Goal: Task Accomplishment & Management: Use online tool/utility

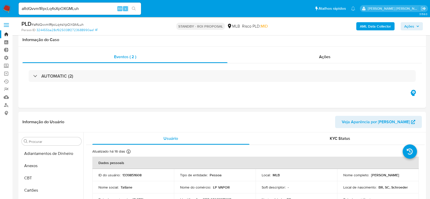
select select "10"
drag, startPoint x: 0, startPoint y: 0, endPoint x: 60, endPoint y: 8, distance: 60.6
click at [60, 8] on input "aRdQvvm1RpcLq4sXpOXGMLuh" at bounding box center [80, 8] width 122 height 7
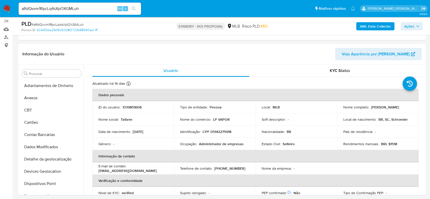
scroll to position [217, 0]
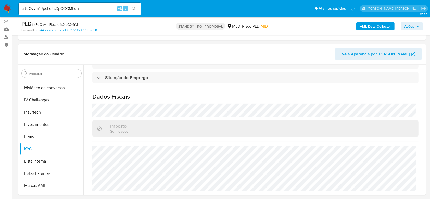
click at [60, 8] on input "aRdQvvm1RpcLq4sXpOXGMLuh" at bounding box center [80, 8] width 122 height 7
click at [135, 7] on icon "search-icon" at bounding box center [134, 9] width 4 height 4
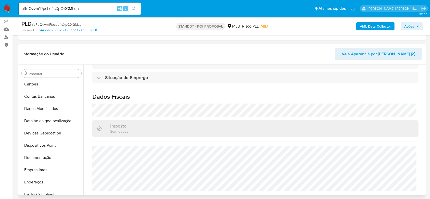
scroll to position [36, 0]
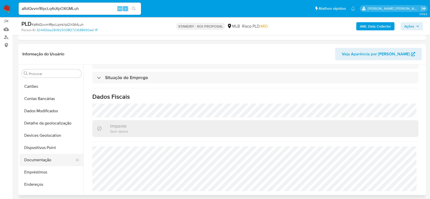
click at [41, 158] on button "Documentação" at bounding box center [50, 160] width 60 height 12
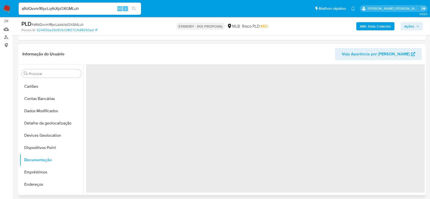
scroll to position [0, 0]
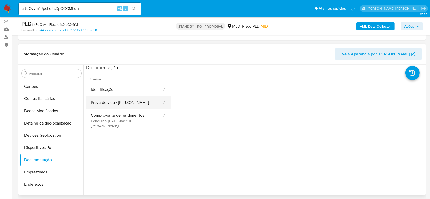
click at [105, 102] on button "Prova de vida / [PERSON_NAME]" at bounding box center [124, 102] width 76 height 13
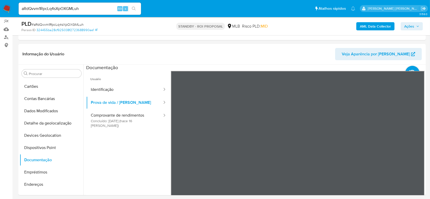
click at [65, 8] on input "aRdQvvm1RpcLq4sXpOXGMLuh" at bounding box center [80, 8] width 122 height 7
paste input "oOqYIKgQTOB3jH0ioGUnsAaS"
type input "oOqYIKgQTOB3jH0ioGUnsAaS"
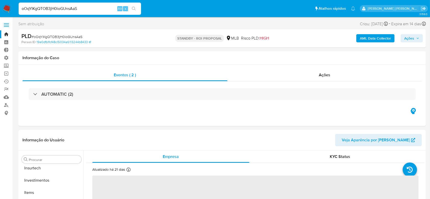
scroll to position [240, 0]
select select "10"
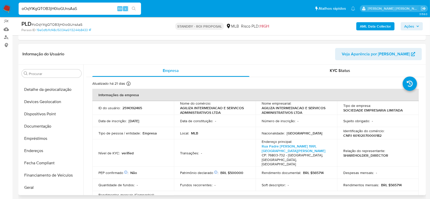
scroll to position [36, 0]
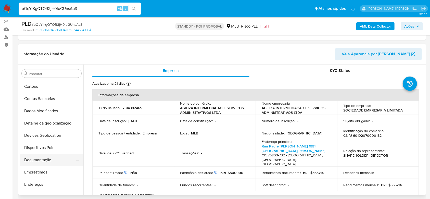
click at [38, 158] on button "Documentação" at bounding box center [50, 160] width 60 height 12
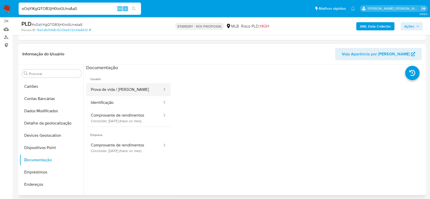
click at [117, 88] on button "Prova de vida / Selfie" at bounding box center [124, 89] width 76 height 13
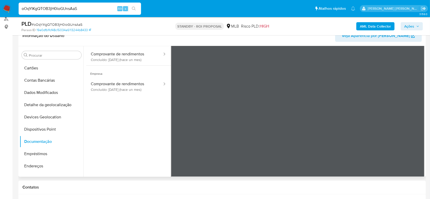
scroll to position [68, 0]
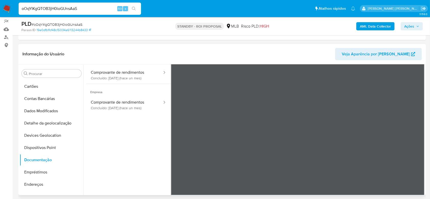
click at [303, 116] on div at bounding box center [298, 111] width 254 height 167
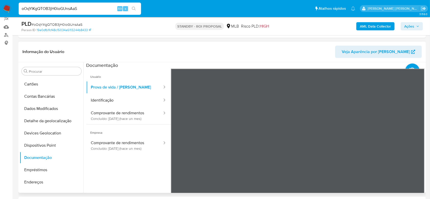
scroll to position [102, 0]
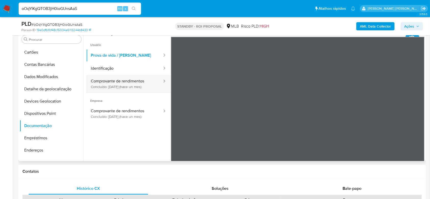
click at [122, 77] on button "Comprovante de rendimentos Concluído: 16/08/2025 (hace un mes)" at bounding box center [124, 83] width 76 height 17
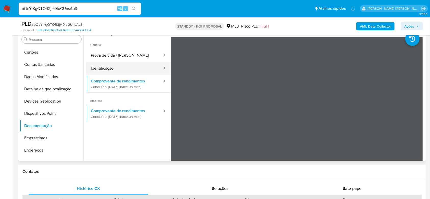
click at [119, 67] on button "Identificação" at bounding box center [124, 68] width 76 height 13
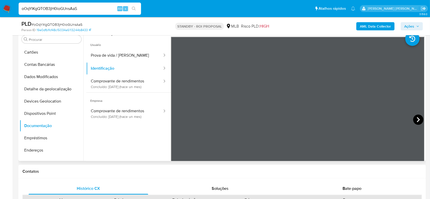
click at [413, 117] on icon at bounding box center [418, 119] width 10 height 10
click at [130, 58] on button "Prova de vida / Selfie" at bounding box center [124, 55] width 76 height 13
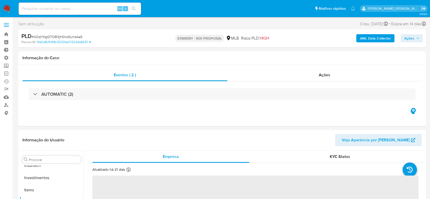
scroll to position [240, 0]
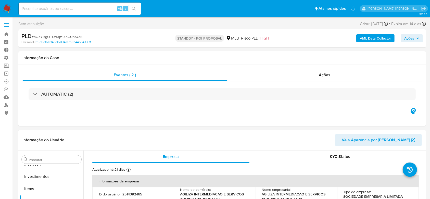
select select "10"
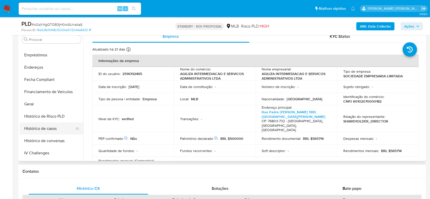
scroll to position [104, 0]
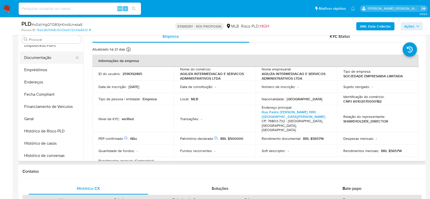
click at [42, 58] on button "Documentação" at bounding box center [50, 57] width 60 height 12
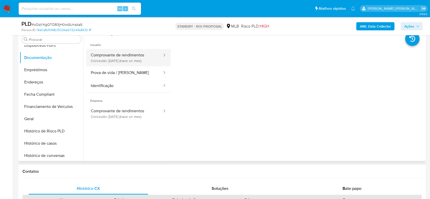
click at [130, 56] on button "Comprovante de rendimentos Concluído: 16/08/2025 (hace un mes)" at bounding box center [124, 57] width 76 height 17
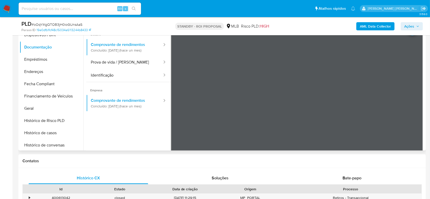
scroll to position [102, 0]
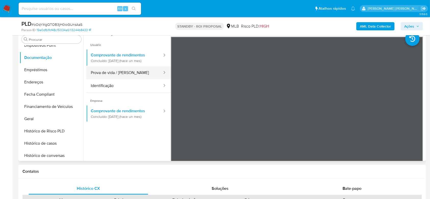
click at [122, 75] on button "Prova de vida / Selfie" at bounding box center [124, 72] width 76 height 13
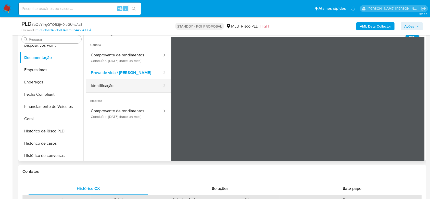
click at [116, 88] on button "Identificação" at bounding box center [124, 85] width 76 height 13
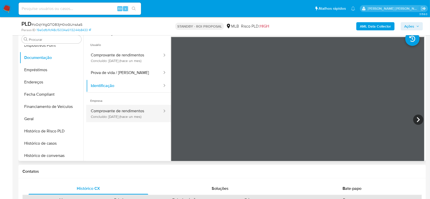
click at [101, 112] on button "Comprovante de rendimentos Concluído: 16/08/2025 (hace un mes)" at bounding box center [124, 113] width 76 height 17
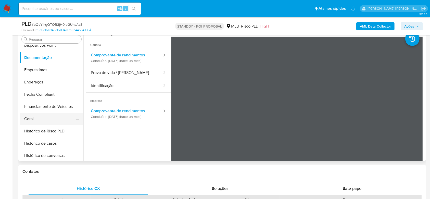
click at [39, 120] on button "Geral" at bounding box center [50, 119] width 60 height 12
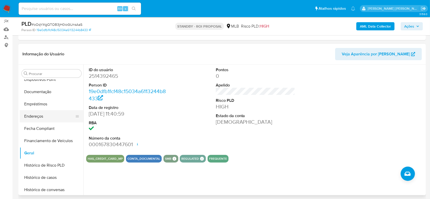
scroll to position [138, 0]
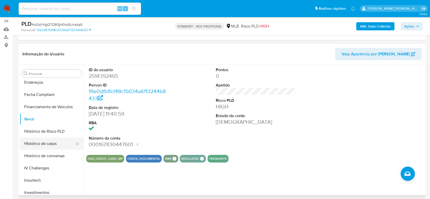
click at [44, 141] on button "Histórico de casos" at bounding box center [50, 143] width 60 height 12
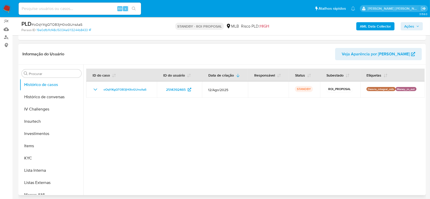
scroll to position [206, 0]
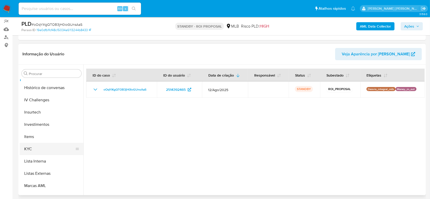
click at [33, 147] on button "KYC" at bounding box center [50, 149] width 60 height 12
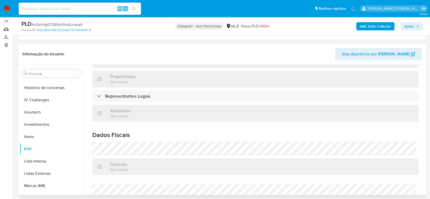
scroll to position [306, 0]
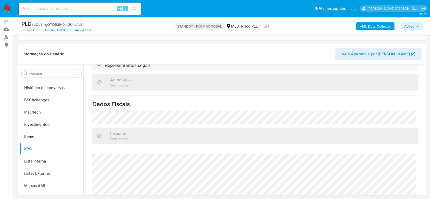
click at [76, 4] on div "Alt s" at bounding box center [80, 9] width 122 height 12
click at [98, 9] on input at bounding box center [80, 8] width 122 height 7
paste input "J9PmgLUuZeolNtFs4gQUMIzO"
click at [128, 9] on input "J9PmgLUuZeolNtFs4gQUMIzO" at bounding box center [80, 8] width 122 height 7
type input "J9PmgLUuZeolNtFs4gQUMIzO"
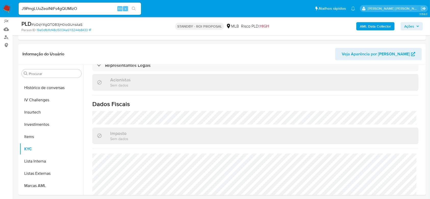
click at [139, 9] on button "search-icon" at bounding box center [133, 8] width 10 height 7
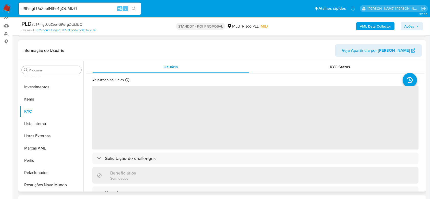
scroll to position [102, 0]
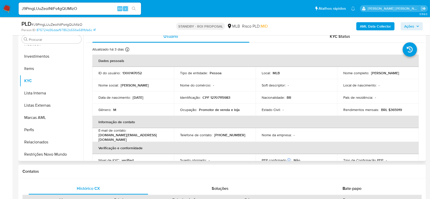
select select "10"
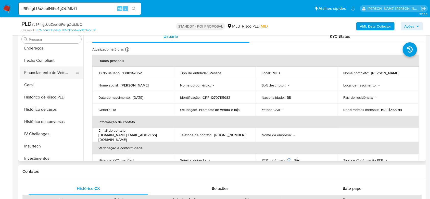
scroll to position [70, 0]
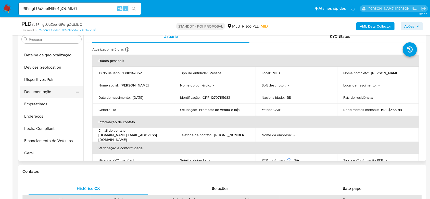
click at [42, 91] on button "Documentação" at bounding box center [50, 92] width 60 height 12
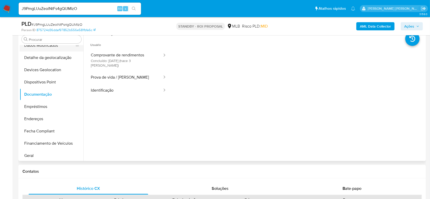
scroll to position [68, 0]
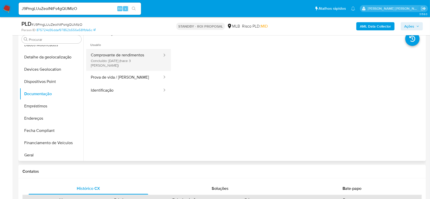
click at [109, 56] on button "Comprovante de rendimentos Concluído: 08/09/2025 (hace 3 días)" at bounding box center [124, 60] width 76 height 22
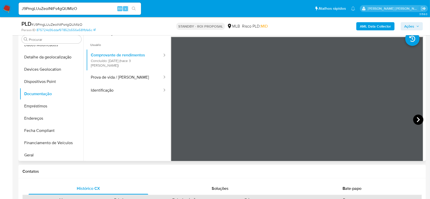
click at [418, 120] on icon at bounding box center [418, 119] width 10 height 10
click at [122, 71] on button "Prova de vida / Selfie" at bounding box center [124, 77] width 76 height 13
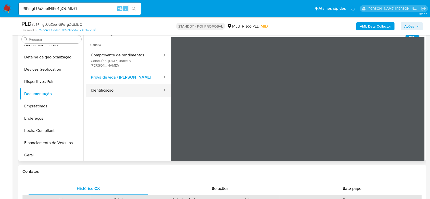
click at [114, 84] on button "Identificação" at bounding box center [124, 90] width 76 height 13
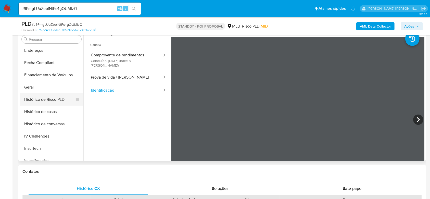
scroll to position [136, 0]
click at [37, 87] on button "Geral" at bounding box center [50, 87] width 60 height 12
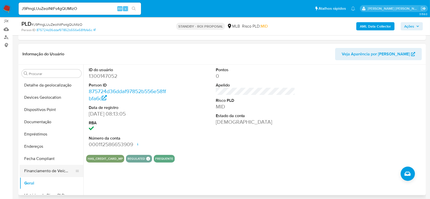
scroll to position [68, 0]
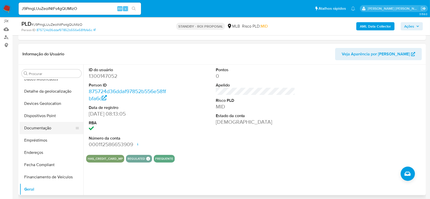
click at [42, 125] on button "Documentação" at bounding box center [50, 128] width 60 height 12
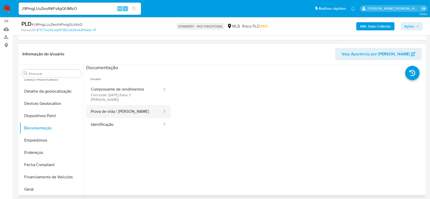
click at [131, 105] on button "Prova de vida / Selfie" at bounding box center [124, 111] width 76 height 13
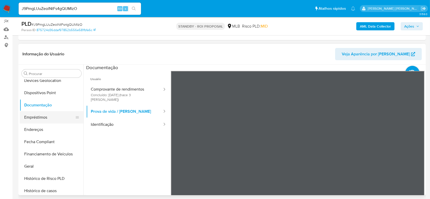
scroll to position [102, 0]
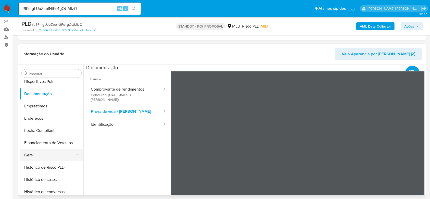
click at [43, 149] on button "Geral" at bounding box center [50, 155] width 60 height 12
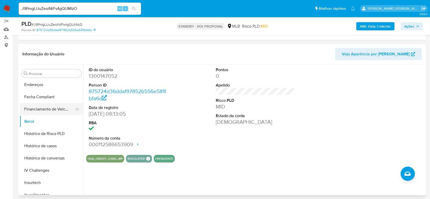
scroll to position [136, 0]
click at [52, 144] on button "Histórico de casos" at bounding box center [50, 145] width 60 height 12
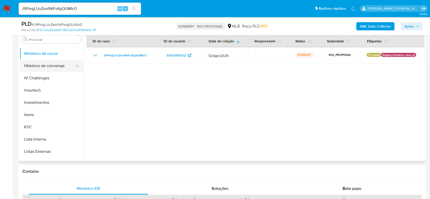
scroll to position [204, 0]
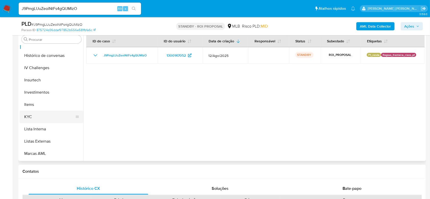
click at [43, 114] on button "KYC" at bounding box center [50, 117] width 60 height 12
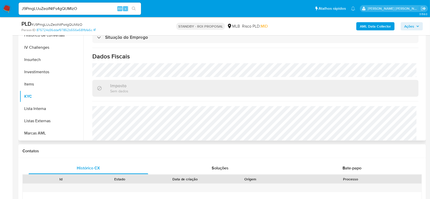
scroll to position [217, 0]
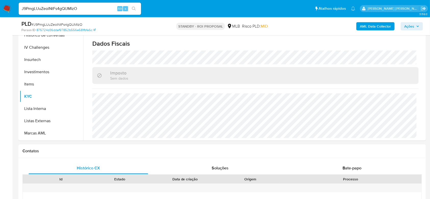
click at [71, 7] on input "J9PmgLUuZeolNtFs4gQUMIzO" at bounding box center [80, 8] width 122 height 7
paste input "nDPFsiUXRGG6KBjZWMmSpviX"
type input "nDPFsiUXRGG6KBjZWMmSpviX"
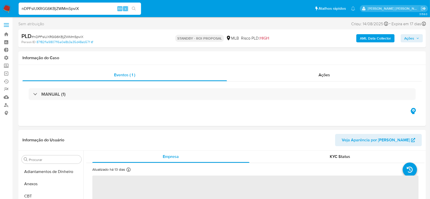
select select "10"
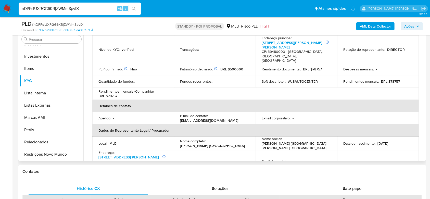
scroll to position [136, 0]
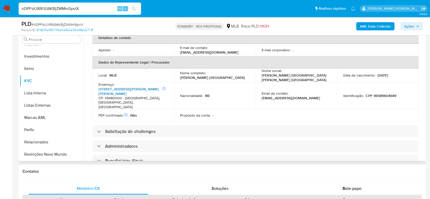
click at [139, 86] on link "Rua Mestra Maria Das Dores 07" at bounding box center [128, 91] width 60 height 10
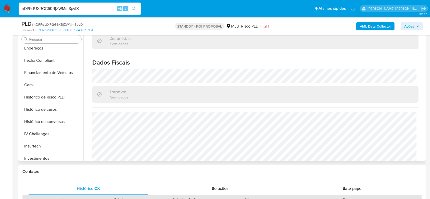
scroll to position [104, 0]
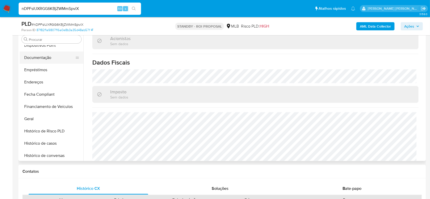
click at [46, 56] on button "Documentação" at bounding box center [50, 57] width 60 height 12
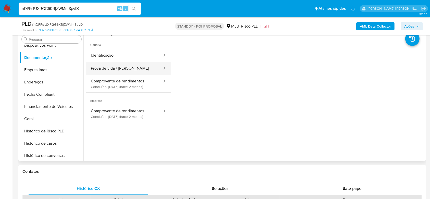
click at [117, 68] on button "Prova de vida / Selfie" at bounding box center [124, 68] width 76 height 13
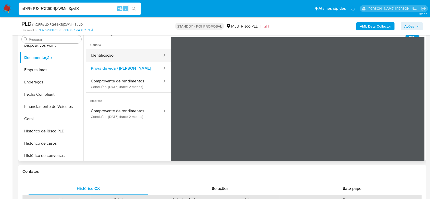
click at [122, 59] on button "Identificação" at bounding box center [124, 55] width 76 height 13
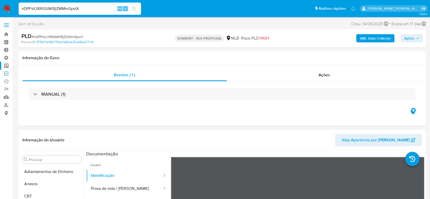
drag, startPoint x: 5, startPoint y: 74, endPoint x: 12, endPoint y: 67, distance: 10.1
click at [5, 74] on link "Operações em massa" at bounding box center [30, 74] width 61 height 8
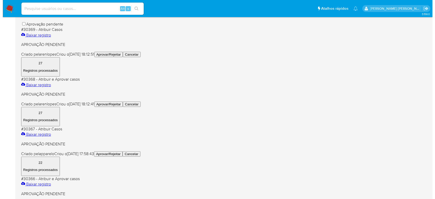
scroll to position [136, 0]
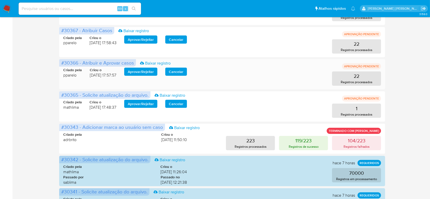
click at [146, 73] on span "Aprovar / Rejeitar" at bounding box center [141, 71] width 26 height 7
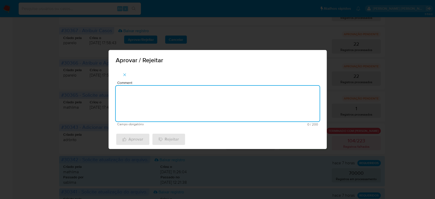
click at [152, 97] on textarea "Comment" at bounding box center [218, 104] width 204 height 36
drag, startPoint x: 155, startPoint y: 93, endPoint x: 104, endPoint y: 87, distance: 51.0
click at [104, 87] on div "Aprovar / Rejeitar Comment Para tratamento. Campo obrigatório 16 / 200 184 cara…" at bounding box center [217, 99] width 435 height 199
click at [148, 103] on textarea "Para tratamento." at bounding box center [218, 104] width 204 height 36
type textarea "Para tratamento."
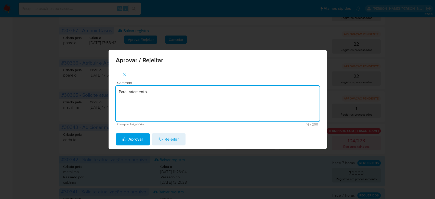
click at [130, 140] on span "Aprovar" at bounding box center [132, 139] width 21 height 11
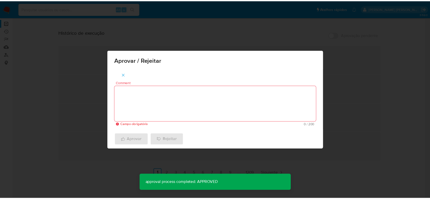
scroll to position [51, 0]
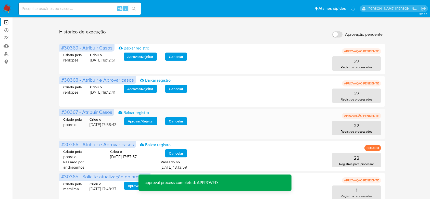
click at [142, 119] on span "Aprovar / Rejeitar" at bounding box center [141, 120] width 26 height 7
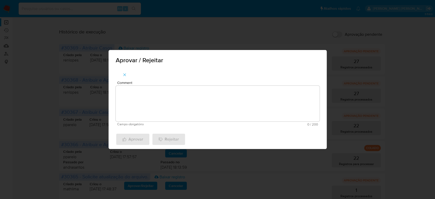
click at [146, 103] on textarea "Comment" at bounding box center [218, 104] width 204 height 36
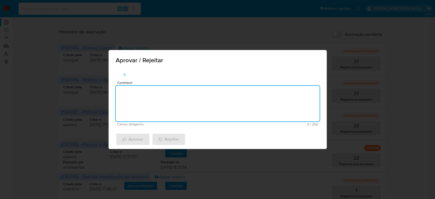
paste textarea "Para tratamento."
type textarea "Para tratamento."
click at [139, 142] on span "Aprovar" at bounding box center [132, 139] width 21 height 11
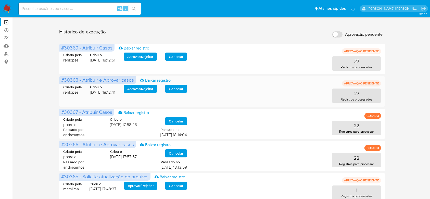
click at [140, 89] on span "Aprovar / Rejeitar" at bounding box center [140, 88] width 26 height 7
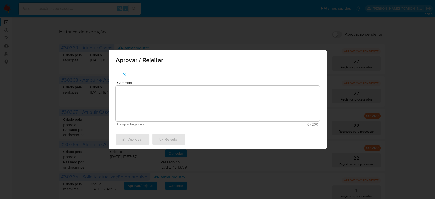
drag, startPoint x: 142, startPoint y: 104, endPoint x: 144, endPoint y: 108, distance: 4.4
click at [142, 105] on textarea "Comment" at bounding box center [218, 104] width 204 height 36
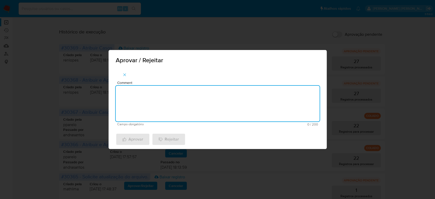
paste textarea "Para tratamento."
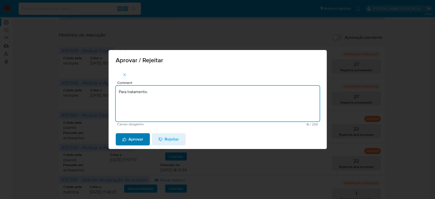
type textarea "Para tratamento."
click at [130, 140] on span "Aprovar" at bounding box center [132, 139] width 21 height 11
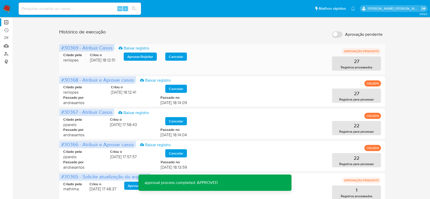
click at [138, 54] on span "Aprovar / Rejeitar" at bounding box center [140, 56] width 26 height 7
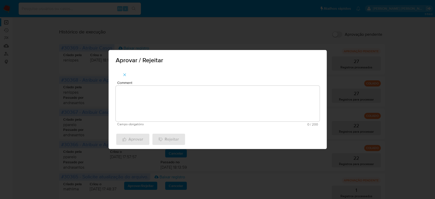
click at [137, 97] on textarea "Comment" at bounding box center [218, 104] width 204 height 36
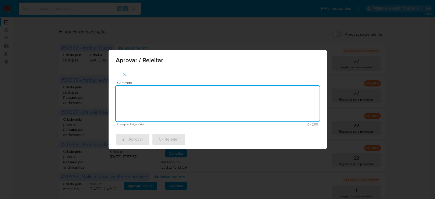
paste textarea "Para tratamento."
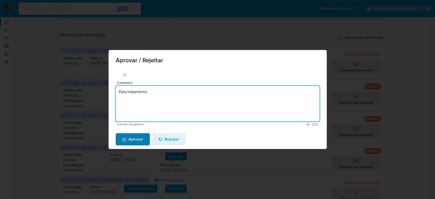
type textarea "Para tratamento."
click at [134, 142] on span "Aprovar" at bounding box center [132, 139] width 21 height 11
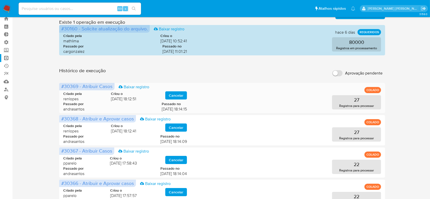
scroll to position [0, 0]
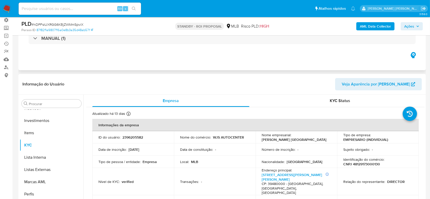
scroll to position [102, 0]
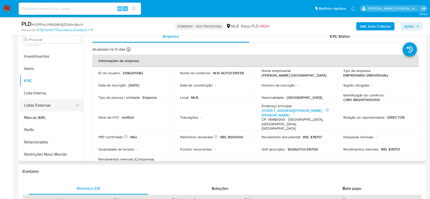
select select "10"
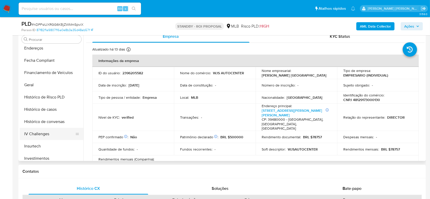
scroll to position [104, 0]
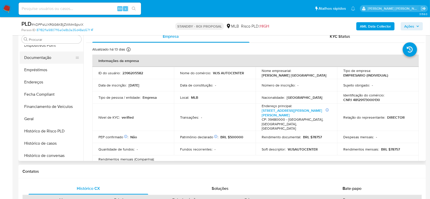
click at [47, 56] on button "Documentação" at bounding box center [50, 57] width 60 height 12
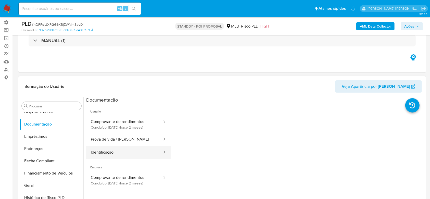
scroll to position [34, 0]
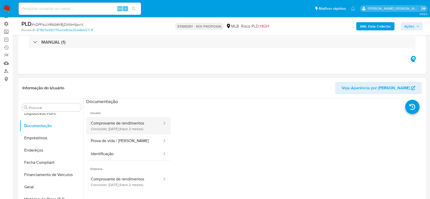
click at [121, 127] on button "Comprovante de rendimentos Concluído: 19/07/2025 (hace 2 meses)" at bounding box center [124, 125] width 76 height 17
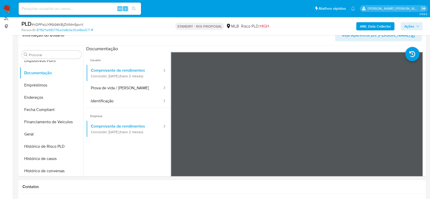
scroll to position [96, 0]
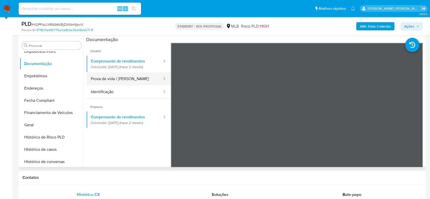
click at [103, 82] on button "Prova de vida / [PERSON_NAME]" at bounding box center [124, 78] width 76 height 13
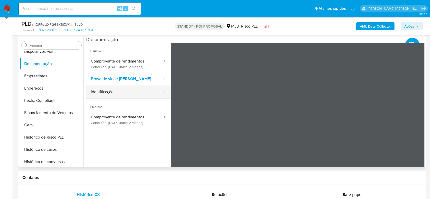
click at [121, 89] on button "Identificação" at bounding box center [124, 91] width 76 height 13
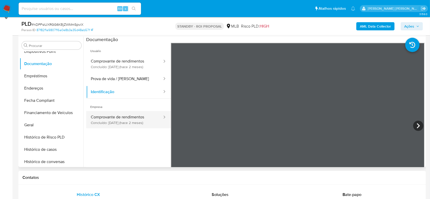
click at [129, 120] on button "Comprovante de rendimentos Concluído: 19/07/2025 (hace 2 meses)" at bounding box center [124, 119] width 76 height 17
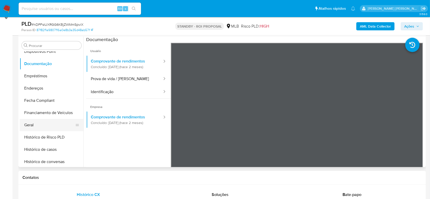
click at [44, 127] on button "Geral" at bounding box center [50, 125] width 60 height 12
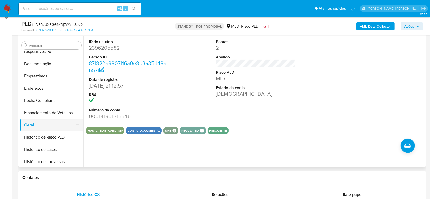
scroll to position [138, 0]
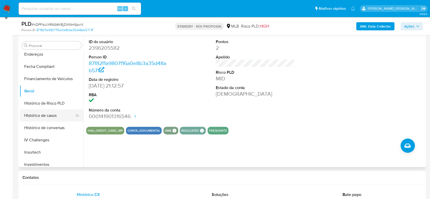
click at [45, 117] on button "Histórico de casos" at bounding box center [50, 115] width 60 height 12
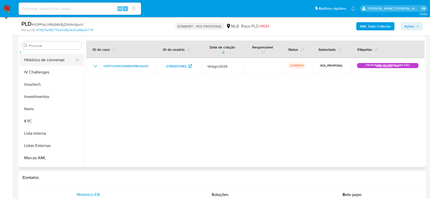
scroll to position [206, 0]
click at [39, 117] on button "KYC" at bounding box center [50, 121] width 60 height 12
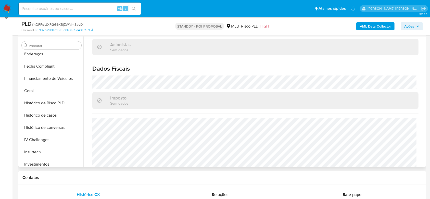
scroll to position [138, 0]
click at [47, 115] on button "Histórico de casos" at bounding box center [50, 115] width 60 height 12
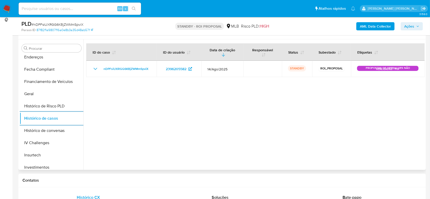
scroll to position [96, 0]
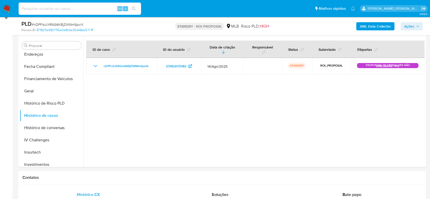
click at [60, 5] on input at bounding box center [80, 8] width 122 height 7
paste input "dGA1lWagMmFsYMVhFEx5ixY2"
type input "dGA1lWagMmFsYMVhFEx5ixY2"
click at [137, 8] on button "search-icon" at bounding box center [133, 8] width 10 height 7
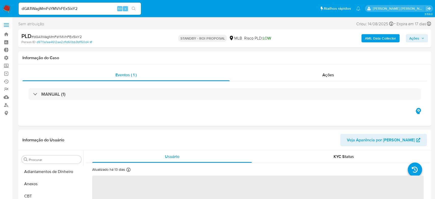
select select "10"
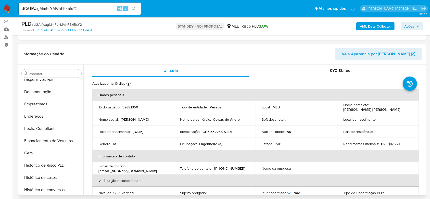
scroll to position [70, 0]
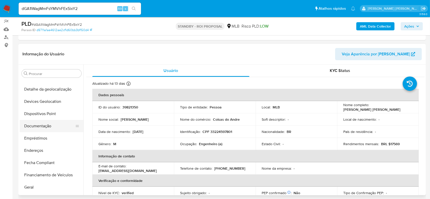
click at [41, 122] on button "Documentação" at bounding box center [50, 126] width 60 height 12
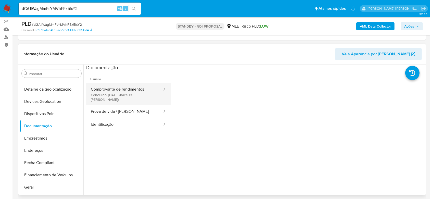
click at [119, 94] on button "Comprovante de rendimentos Concluído: 29/08/2025 (hace 13 días)" at bounding box center [124, 94] width 76 height 22
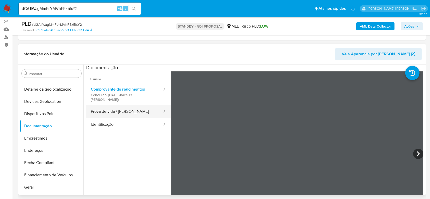
click at [118, 109] on button "Prova de vida / Selfie" at bounding box center [124, 111] width 76 height 13
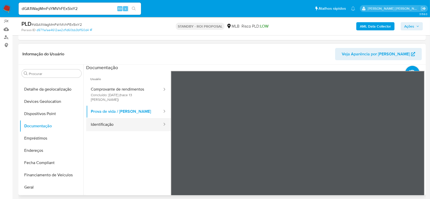
click at [98, 118] on button "Identificação" at bounding box center [124, 124] width 76 height 13
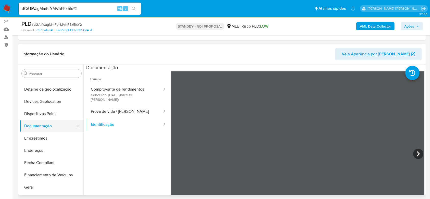
scroll to position [104, 0]
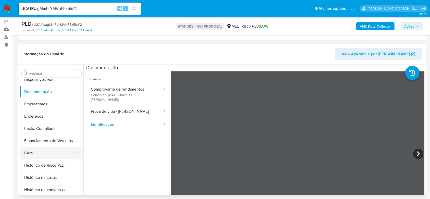
click at [43, 151] on button "Geral" at bounding box center [50, 153] width 60 height 12
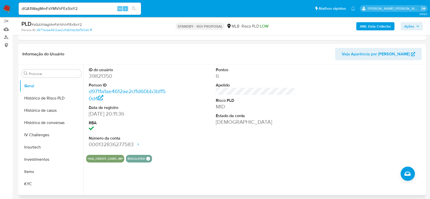
scroll to position [172, 0]
click at [49, 107] on button "Histórico de casos" at bounding box center [50, 109] width 60 height 12
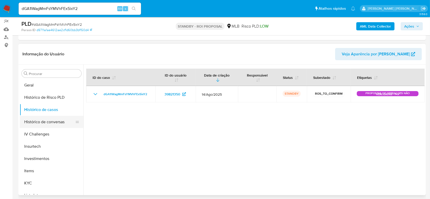
scroll to position [206, 0]
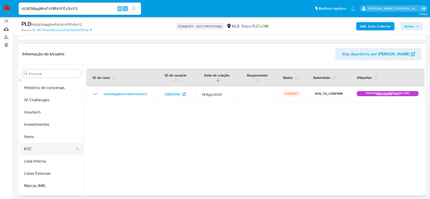
click at [41, 150] on button "KYC" at bounding box center [50, 149] width 60 height 12
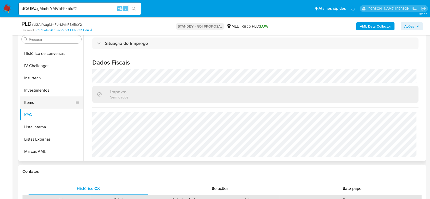
scroll to position [172, 0]
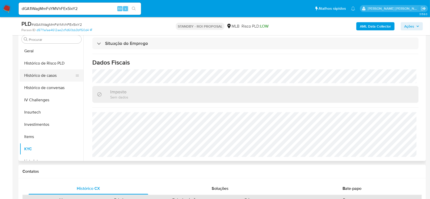
click at [49, 75] on button "Histórico de casos" at bounding box center [50, 75] width 60 height 12
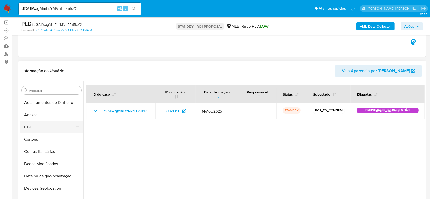
scroll to position [0, 0]
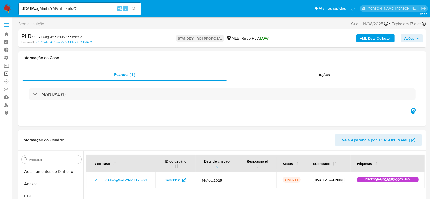
click at [1, 72] on link "Operações em massa" at bounding box center [30, 74] width 61 height 8
click at [6, 73] on link "Operações em massa" at bounding box center [30, 74] width 61 height 8
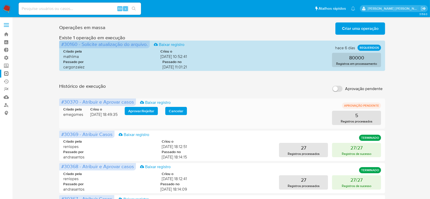
click at [150, 111] on span "Aprovar / Rejeitar" at bounding box center [141, 110] width 26 height 7
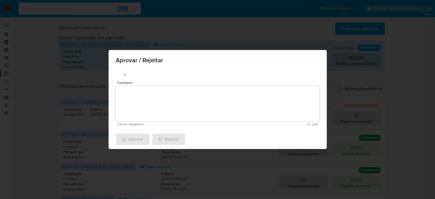
click at [155, 98] on textarea "Comment" at bounding box center [218, 104] width 204 height 36
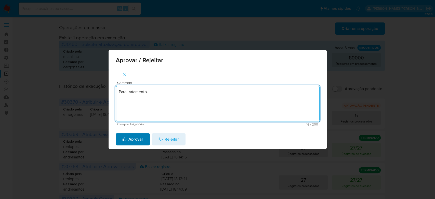
type textarea "Para tratamento."
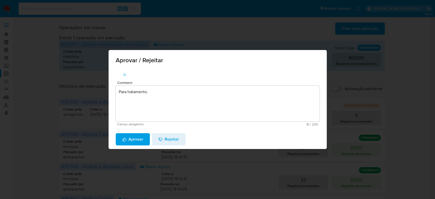
click at [130, 142] on span "Aprovar" at bounding box center [132, 139] width 21 height 11
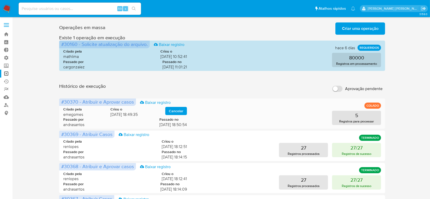
click at [177, 109] on span "Cancelar" at bounding box center [176, 110] width 15 height 7
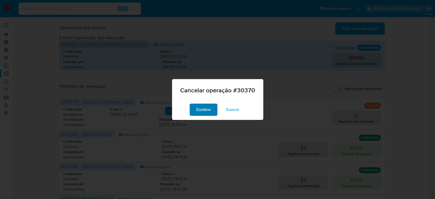
click at [209, 110] on span "Confirm" at bounding box center [203, 109] width 15 height 11
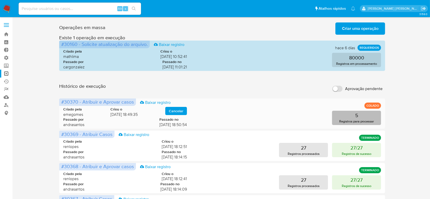
click at [348, 123] on p "Registros para processar" at bounding box center [356, 121] width 35 height 5
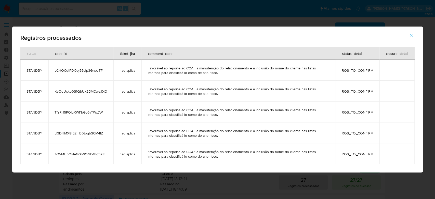
click at [412, 36] on icon "button" at bounding box center [411, 35] width 5 height 5
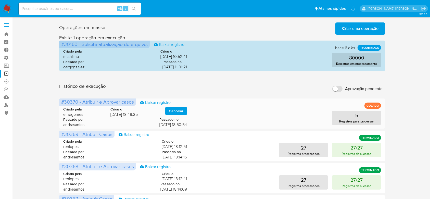
click at [172, 111] on span "Cancelar" at bounding box center [176, 110] width 15 height 7
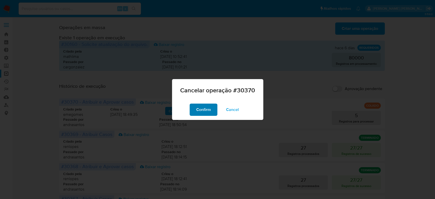
click at [209, 111] on span "Confirm" at bounding box center [203, 109] width 15 height 11
click at [413, 72] on div "Cancelar operação #30370 Confirm Cancel" at bounding box center [217, 99] width 435 height 199
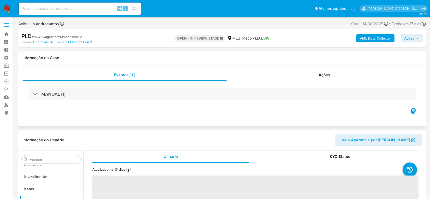
scroll to position [240, 0]
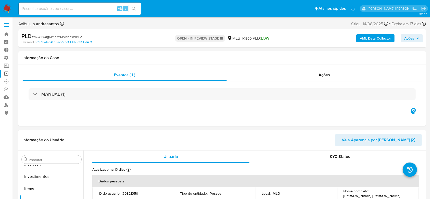
select select "10"
click at [7, 74] on link "Operações em massa" at bounding box center [30, 74] width 61 height 8
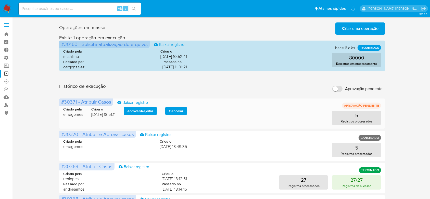
click at [174, 111] on span "Cancelar" at bounding box center [176, 110] width 15 height 7
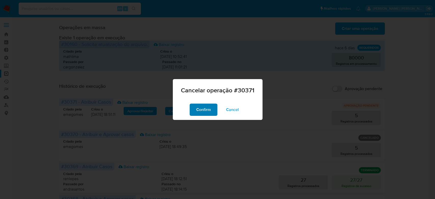
click at [212, 110] on button "Confirm" at bounding box center [204, 109] width 28 height 12
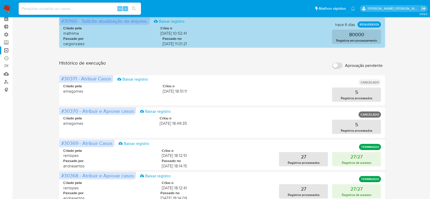
scroll to position [34, 0]
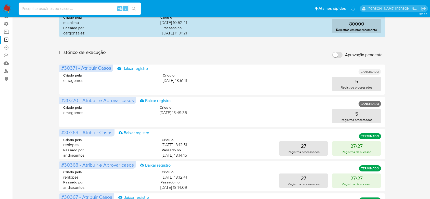
click at [66, 10] on input at bounding box center [80, 8] width 122 height 7
paste input "O4LaL6M7NUqntTBJclLAjPgT"
type input "O4LaL6M7NUqntTBJclLAjPgT"
click at [137, 8] on button "search-icon" at bounding box center [133, 8] width 10 height 7
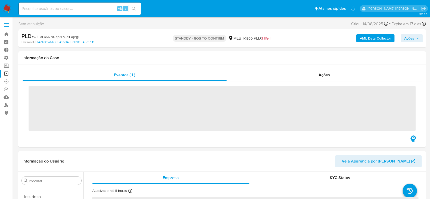
scroll to position [240, 0]
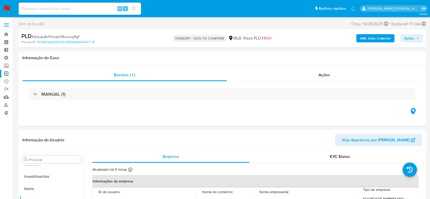
select select "10"
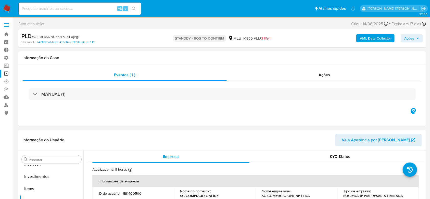
click at [76, 15] on div "Alt s" at bounding box center [80, 9] width 122 height 14
click at [78, 10] on input at bounding box center [80, 8] width 122 height 7
paste input "ty4dNdBrGylvTom3UWdvj1Kd"
type input "ty4dNdBrGylvTom3UWdvj1Kd"
click at [136, 10] on button "search-icon" at bounding box center [133, 8] width 10 height 7
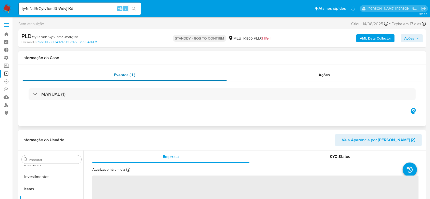
scroll to position [240, 0]
select select "10"
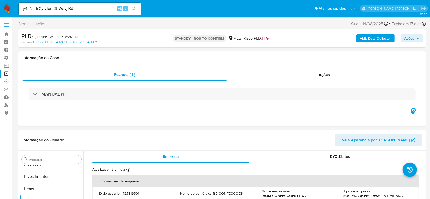
click at [65, 10] on input "ty4dNdBrGylvTom3UWdvj1Kd" at bounding box center [80, 8] width 122 height 7
paste input "Cpcdw8sq4exGRODSBwQo7qub"
click at [139, 11] on input "Cpcdw8sq4exGRODSBwQo7qub" at bounding box center [80, 8] width 122 height 7
type input "Cpcdw8sq4exGRODSBwQo7qub"
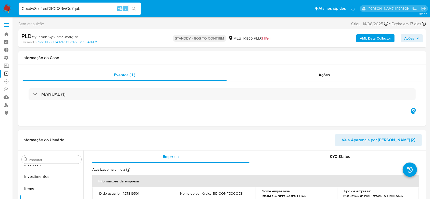
click at [135, 9] on icon "search-icon" at bounding box center [134, 9] width 4 height 4
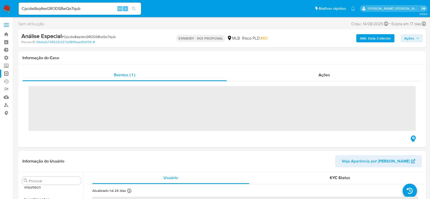
scroll to position [240, 0]
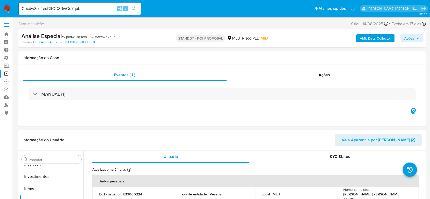
select select "10"
click at [69, 9] on input "Cpcdw8sq4exGRODSBwQo7qub" at bounding box center [80, 8] width 122 height 7
paste input "8FWyMifWporWjkLuSeDXmJKa"
type input "8FWyMifWporWjkLuSeDXmJKa"
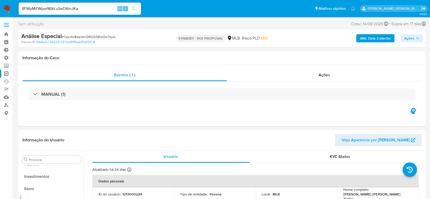
click at [132, 7] on icon "search-icon" at bounding box center [134, 9] width 4 height 4
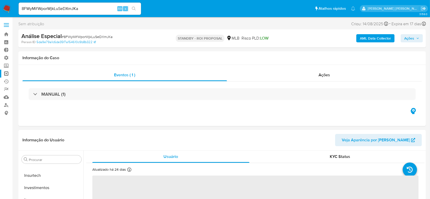
scroll to position [240, 0]
select select "10"
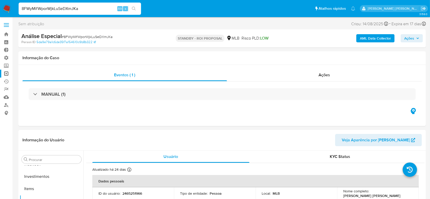
click at [68, 8] on input "8FWyMifWporWjkLuSeDXmJKa" at bounding box center [80, 8] width 122 height 7
paste input "p7F77TbC5VOkzs848BWLuplm"
type input "p7F77TbC5VOkzs848BWLuplm"
click at [135, 11] on button "search-icon" at bounding box center [133, 8] width 10 height 7
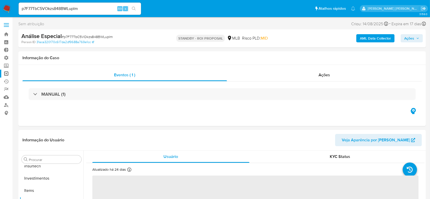
scroll to position [240, 0]
select select "10"
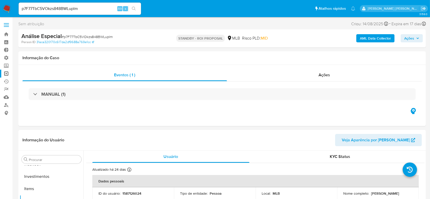
click at [74, 9] on input "p7F77TbC5VOkzs848BWLuplm" at bounding box center [80, 8] width 122 height 7
paste input "oAl8tfnvIyH42eYE0C4cuxxc"
click at [140, 11] on input "oAl8tfnvIyH42eYE0C4cuxxc" at bounding box center [80, 8] width 122 height 7
type input "oAl8tfnvIyH42eYE0C4cuxxc"
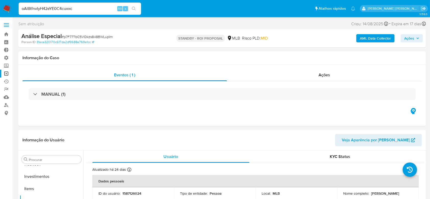
click at [136, 9] on button "search-icon" at bounding box center [133, 8] width 10 height 7
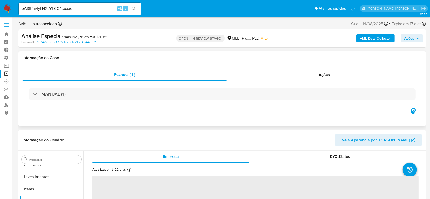
scroll to position [240, 0]
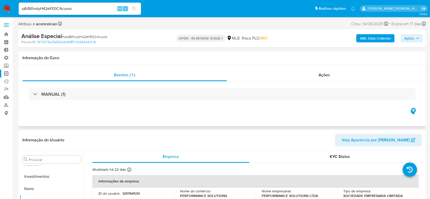
select select "10"
click at [322, 74] on span "Ações" at bounding box center [324, 75] width 11 height 6
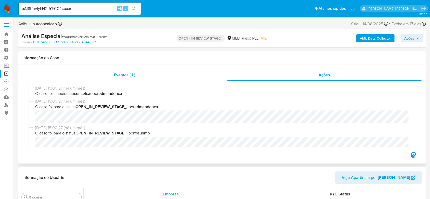
click at [121, 75] on span "Eventos ( 1 )" at bounding box center [124, 75] width 21 height 6
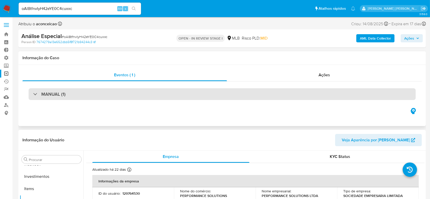
click at [33, 94] on div at bounding box center [33, 94] width 0 height 0
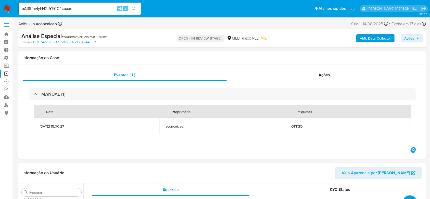
click at [60, 8] on input "oAl8tfnvIyH42eYE0C4cuxxc" at bounding box center [80, 8] width 122 height 7
paste input "VjLA9ih8aVIYGkyZ9dPMuEvw"
type input "VjLA9ih8aVIYGkyZ9dPMuEvw"
click at [135, 9] on icon "search-icon" at bounding box center [134, 9] width 4 height 4
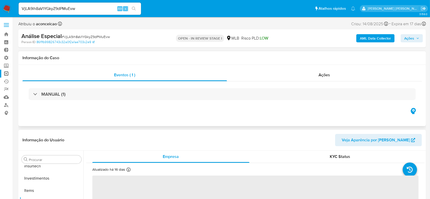
scroll to position [240, 0]
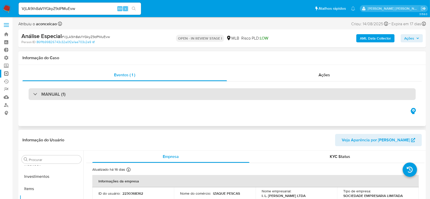
select select "10"
click at [35, 92] on div "MANUAL (1)" at bounding box center [49, 94] width 32 height 6
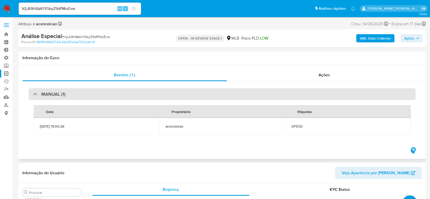
click at [35, 92] on div "MANUAL (1)" at bounding box center [49, 94] width 32 height 6
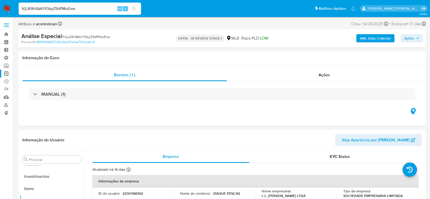
click at [59, 6] on input "VjLA9ih8aVIYGkyZ9dPMuEvw" at bounding box center [80, 8] width 122 height 7
paste input "wXMlpF3swzSjBdaivNbfEit1"
type input "wXMlpF3swzSjBdaivNbfEit1"
click at [135, 8] on icon "search-icon" at bounding box center [134, 9] width 4 height 4
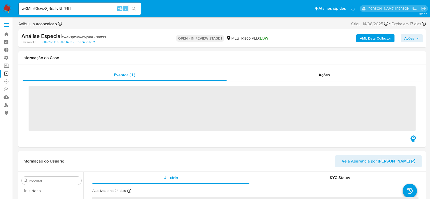
scroll to position [240, 0]
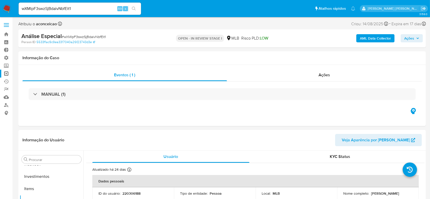
select select "10"
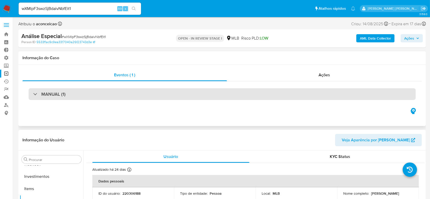
click at [34, 95] on div "MANUAL (1)" at bounding box center [49, 94] width 32 height 6
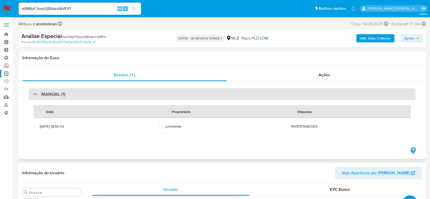
click at [34, 95] on div "MANUAL (1)" at bounding box center [49, 94] width 32 height 6
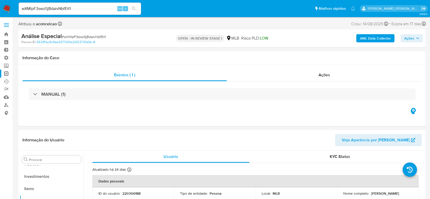
click at [7, 73] on link "Operações em massa" at bounding box center [30, 74] width 61 height 8
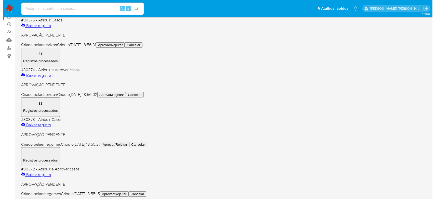
scroll to position [68, 0]
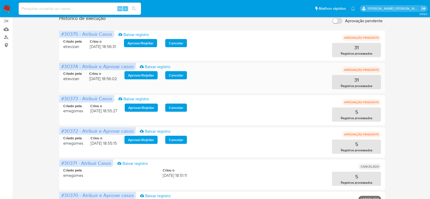
click at [134, 74] on span "Aprovar / Rejeitar" at bounding box center [141, 75] width 26 height 7
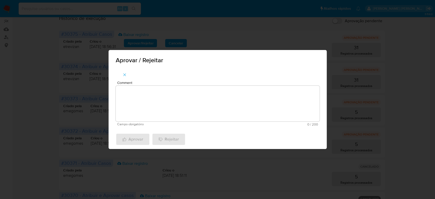
click at [144, 92] on textarea "Comment" at bounding box center [218, 104] width 204 height 36
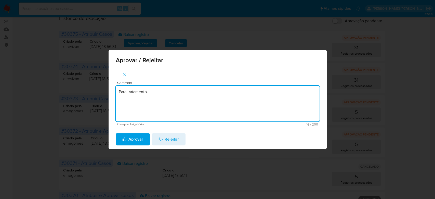
drag, startPoint x: 161, startPoint y: 91, endPoint x: 119, endPoint y: 87, distance: 42.3
click at [119, 87] on textarea "Para tratamento." at bounding box center [218, 104] width 204 height 36
click at [147, 112] on textarea "Para tratamento." at bounding box center [218, 104] width 204 height 36
type textarea "Para tratamento."
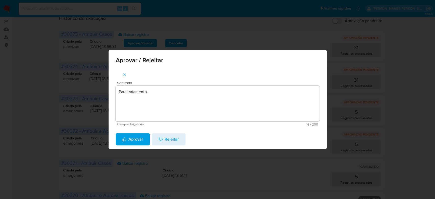
click at [135, 142] on span "Aprovar" at bounding box center [132, 139] width 21 height 11
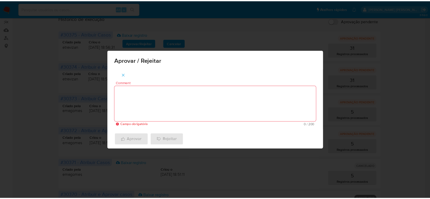
scroll to position [51, 0]
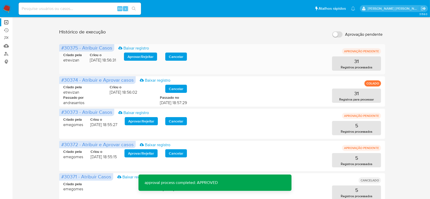
click at [138, 57] on span "Aprovar / Rejeitar" at bounding box center [140, 56] width 26 height 7
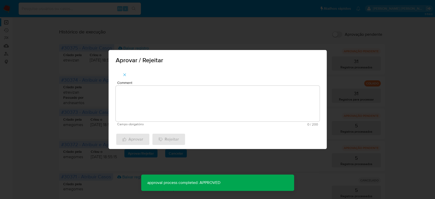
click at [137, 96] on textarea "Comment" at bounding box center [218, 104] width 204 height 36
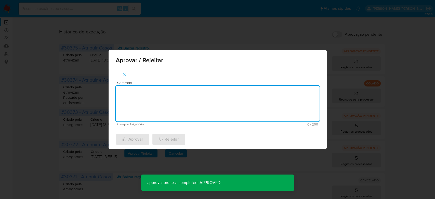
paste textarea "Para tratamento."
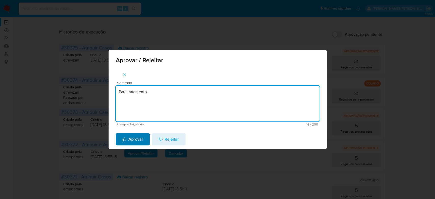
type textarea "Para tratamento."
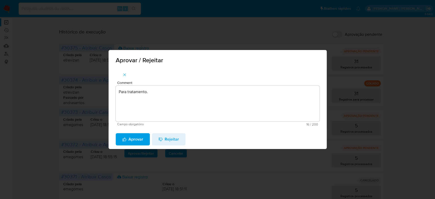
click at [129, 140] on span "Aprovar" at bounding box center [132, 139] width 21 height 11
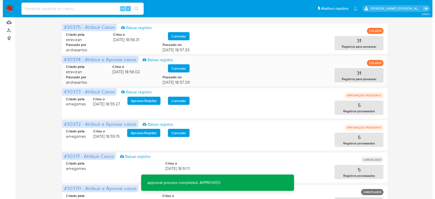
scroll to position [85, 0]
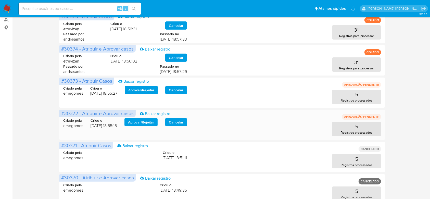
click at [150, 120] on span "Aprovar / Rejeitar" at bounding box center [141, 121] width 26 height 7
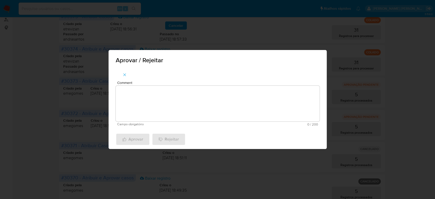
click at [146, 106] on textarea "Comment" at bounding box center [218, 104] width 204 height 36
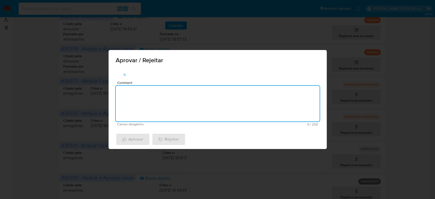
paste textarea "Para tratamento."
type textarea "Para tratamento."
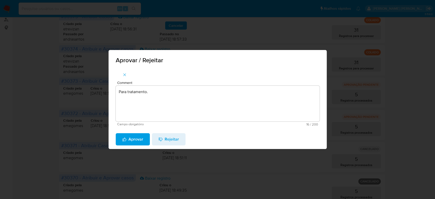
click at [131, 139] on span "Aprovar" at bounding box center [132, 139] width 21 height 11
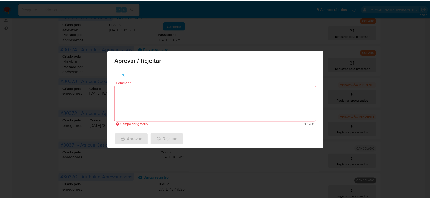
scroll to position [51, 0]
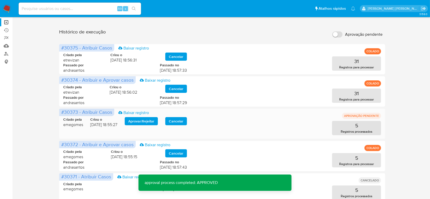
click at [140, 121] on span "Aprovar / Rejeitar" at bounding box center [141, 120] width 26 height 7
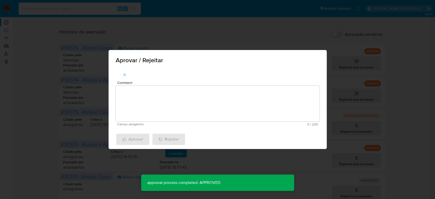
click at [145, 123] on span "Campo obrigatório" at bounding box center [167, 124] width 100 height 4
click at [147, 105] on textarea "Comment" at bounding box center [218, 104] width 204 height 36
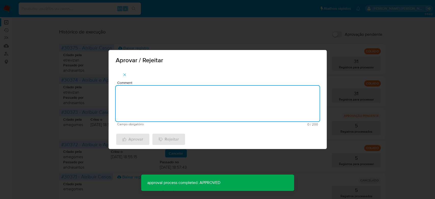
paste textarea "Para tratamento."
type textarea "Para tratamento."
click at [137, 135] on span "Aprovar" at bounding box center [132, 139] width 21 height 11
